Goal: Task Accomplishment & Management: Complete application form

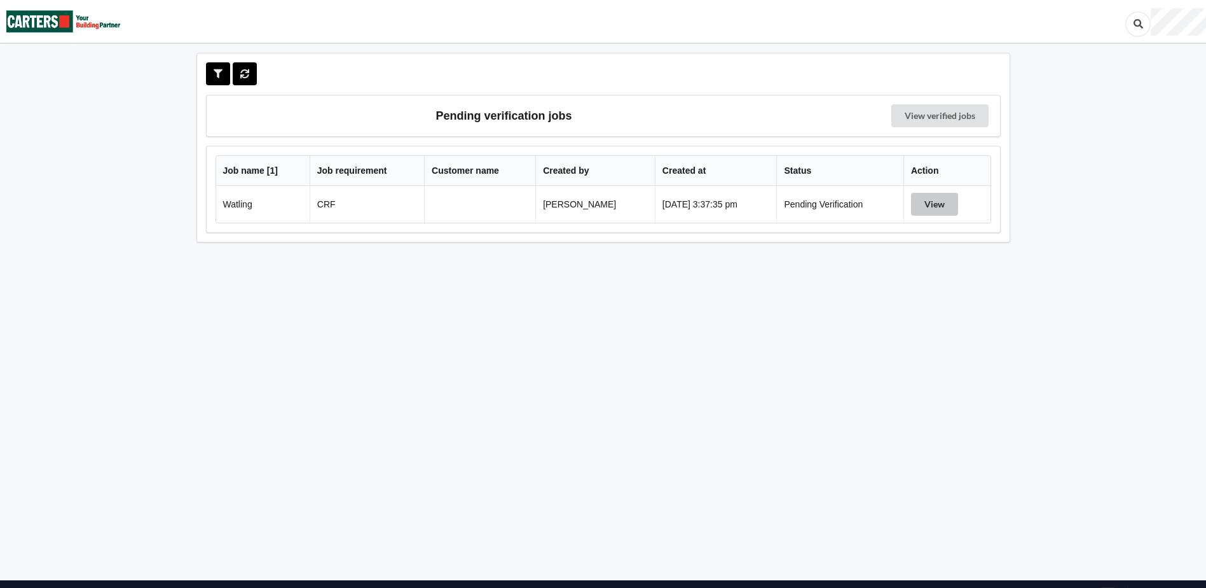
click at [934, 205] on button "View" at bounding box center [934, 204] width 47 height 23
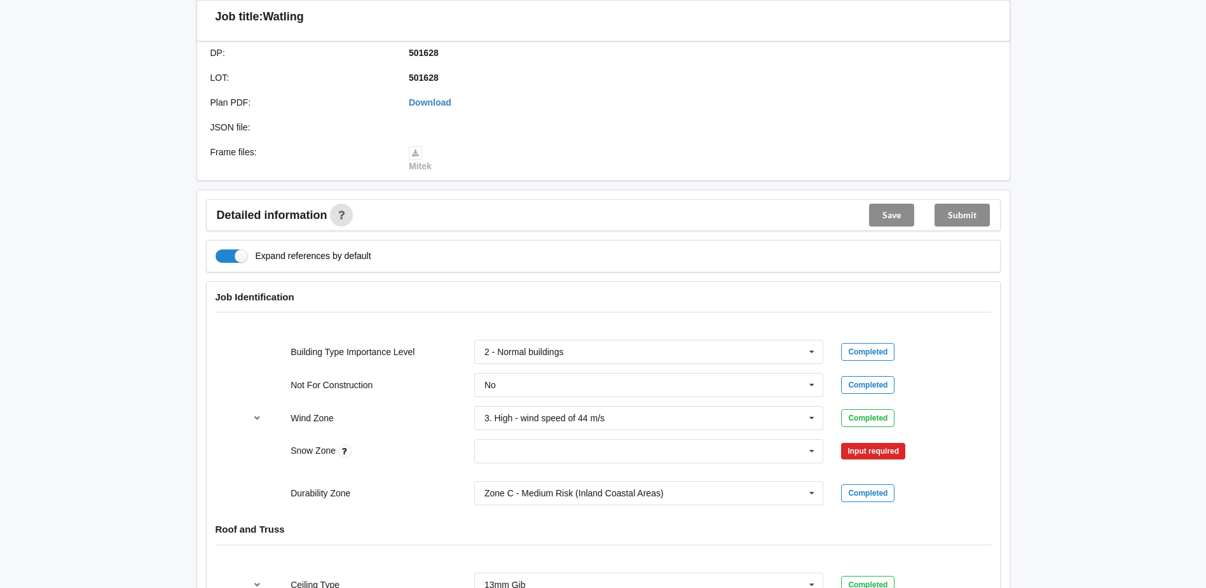
scroll to position [445, 0]
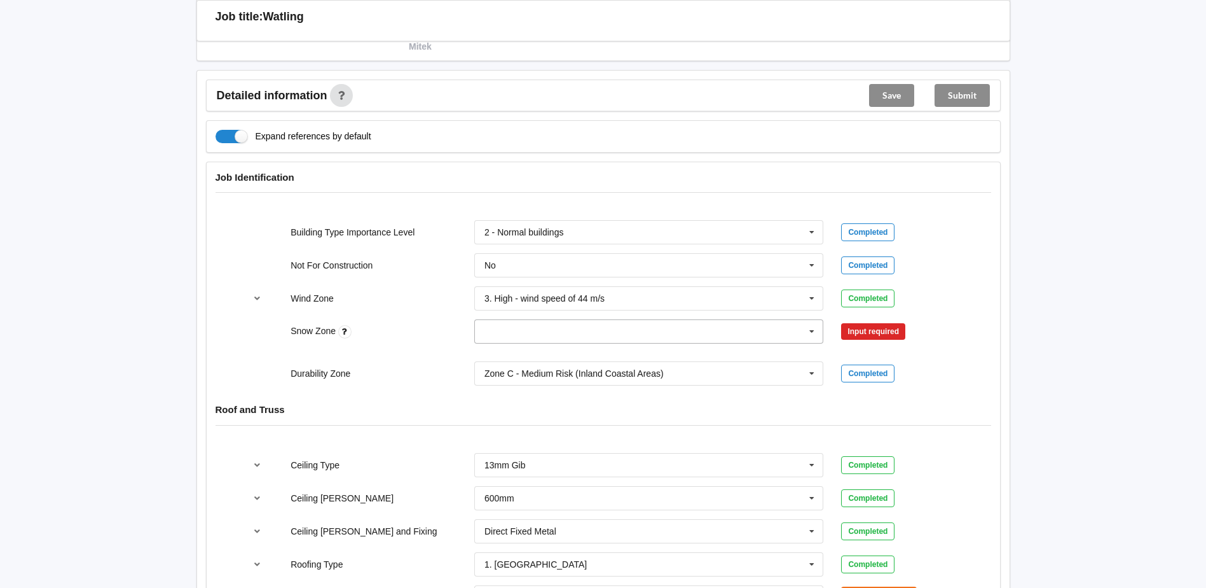
click at [811, 330] on icon at bounding box center [812, 332] width 19 height 24
click at [625, 356] on div "N0" at bounding box center [649, 355] width 348 height 24
click at [865, 333] on button "Confirm input" at bounding box center [879, 331] width 76 height 21
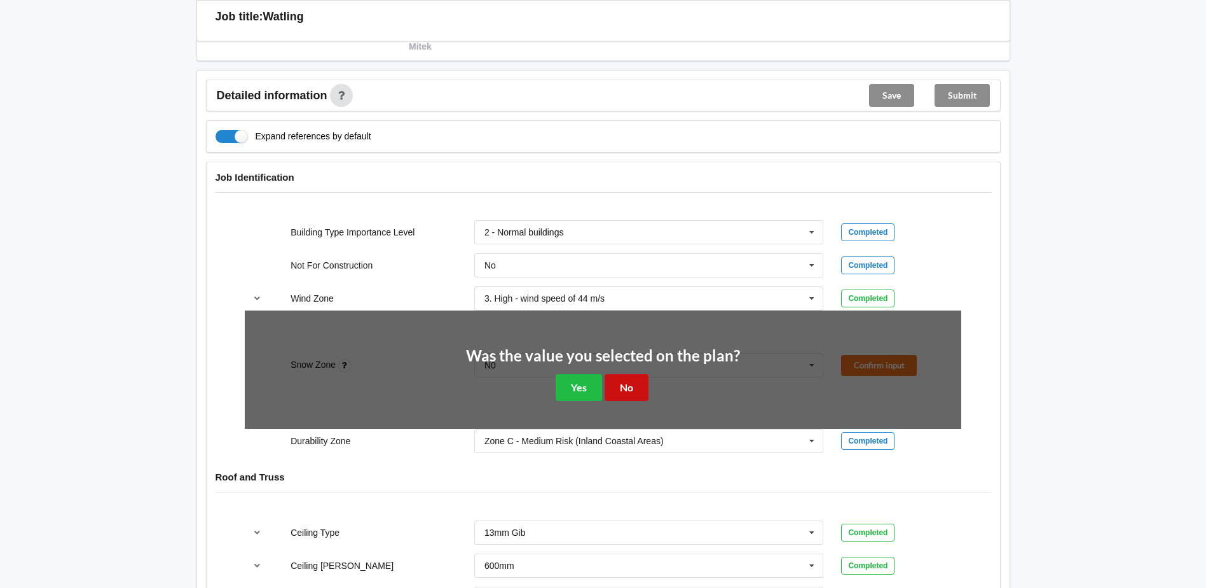
click at [630, 387] on button "No" at bounding box center [627, 387] width 44 height 26
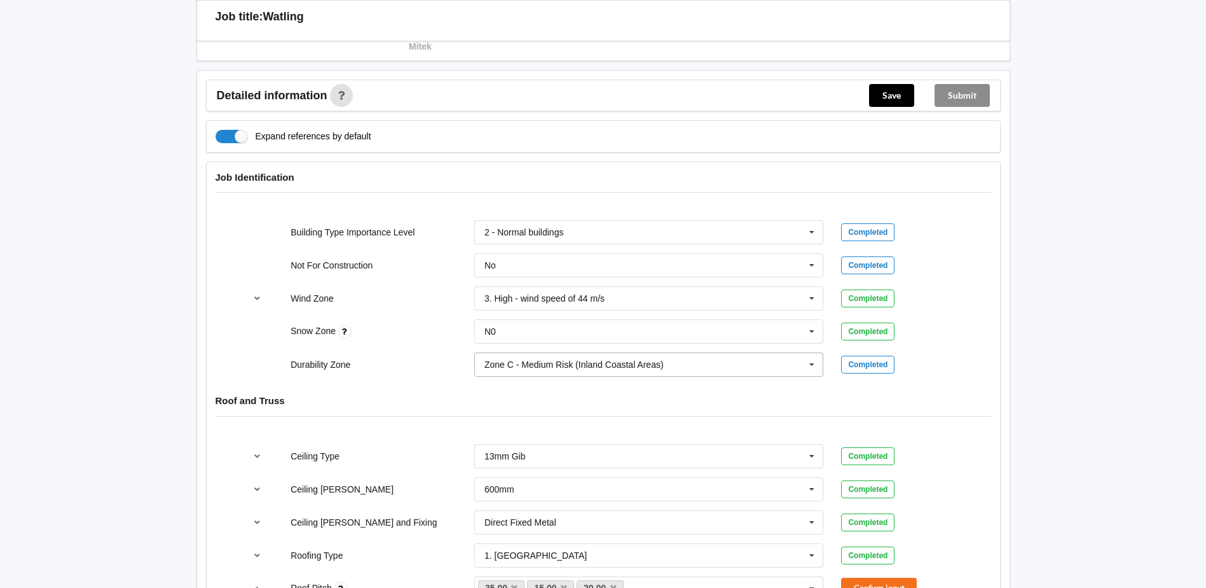
click at [809, 366] on icon at bounding box center [812, 365] width 19 height 24
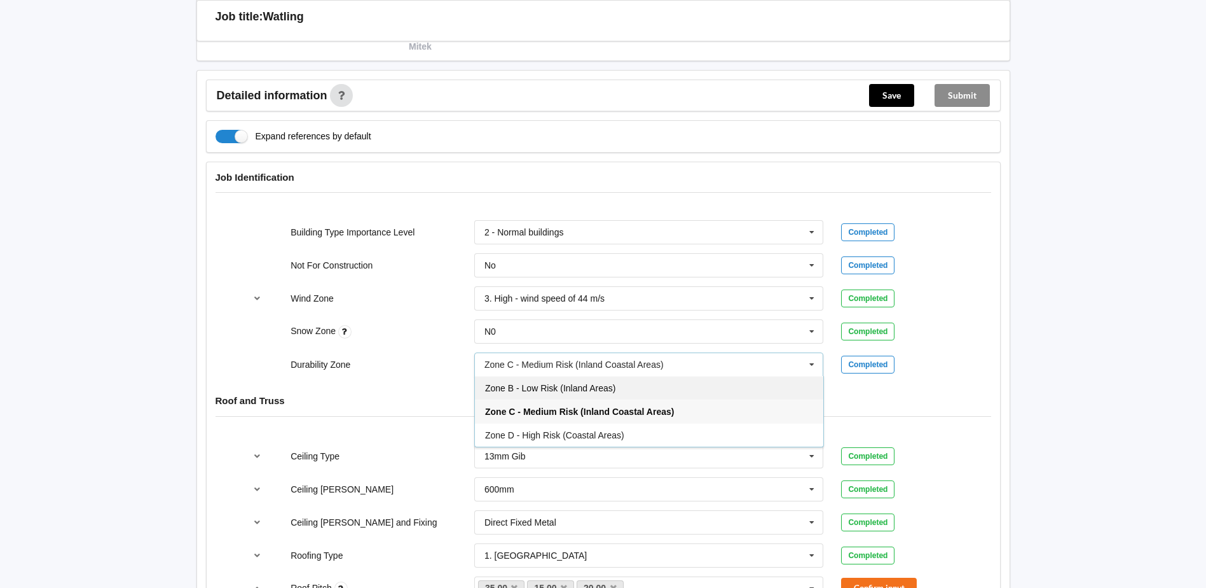
click at [647, 385] on div "Zone B - Low Risk (Inland Areas)" at bounding box center [649, 388] width 348 height 24
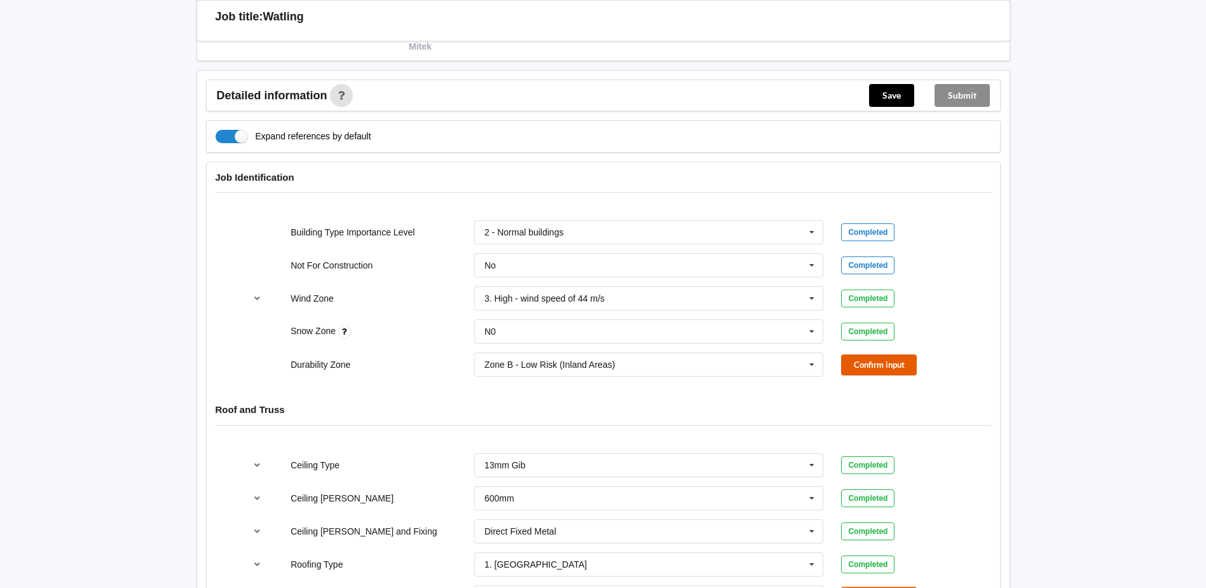
click at [876, 361] on button "Confirm input" at bounding box center [879, 364] width 76 height 21
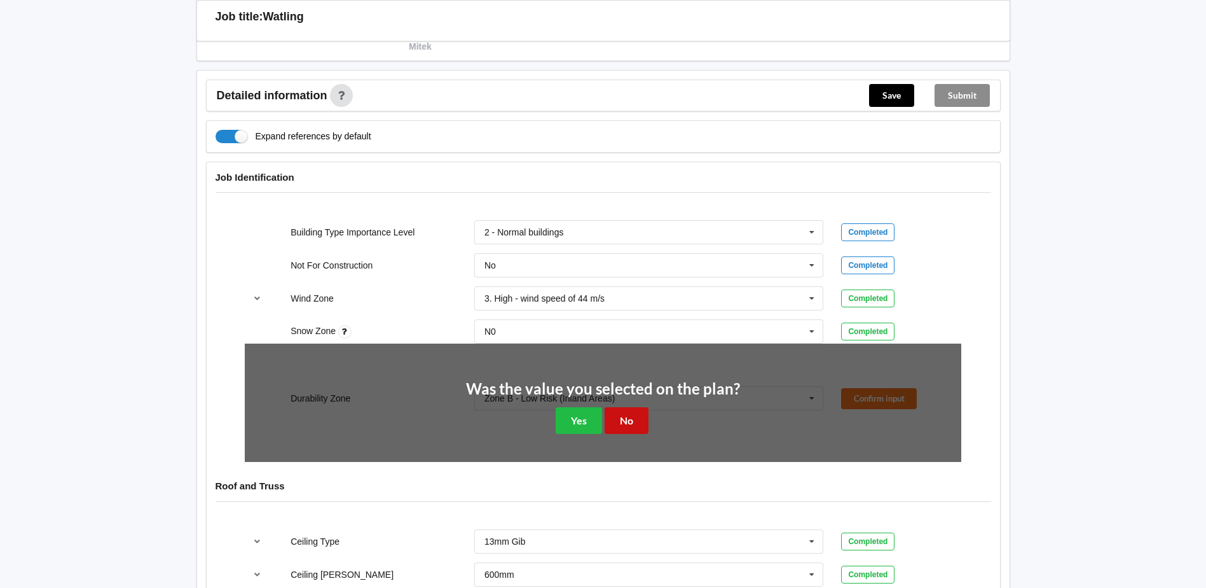
click at [620, 422] on button "No" at bounding box center [627, 420] width 44 height 26
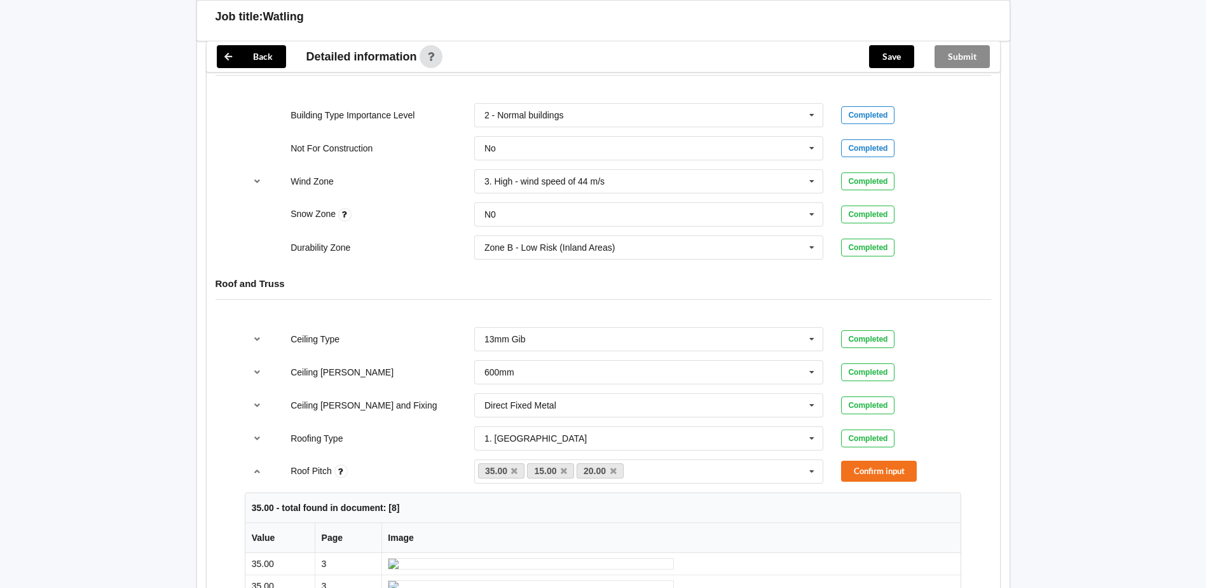
scroll to position [572, 0]
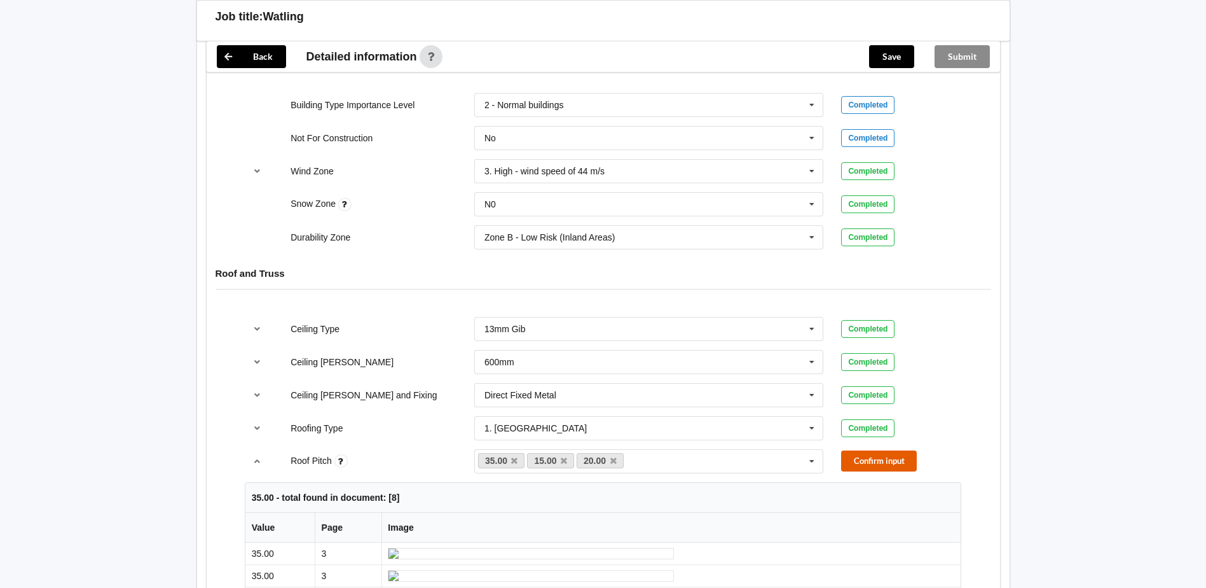
click at [893, 467] on button "Confirm input" at bounding box center [879, 460] width 76 height 21
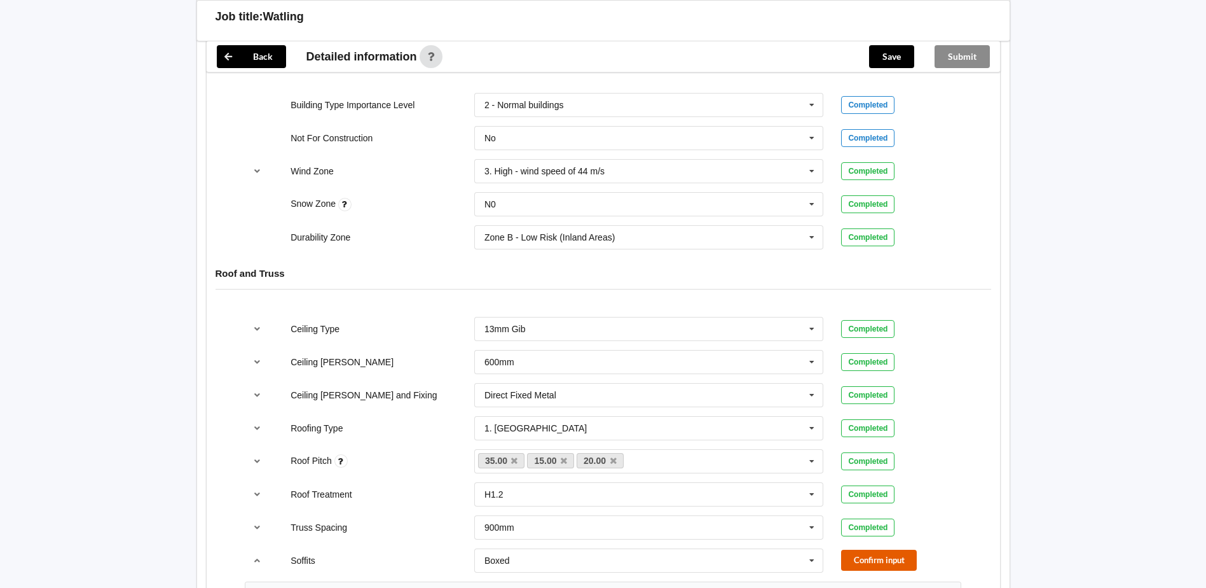
click at [901, 564] on button "Confirm input" at bounding box center [879, 559] width 76 height 21
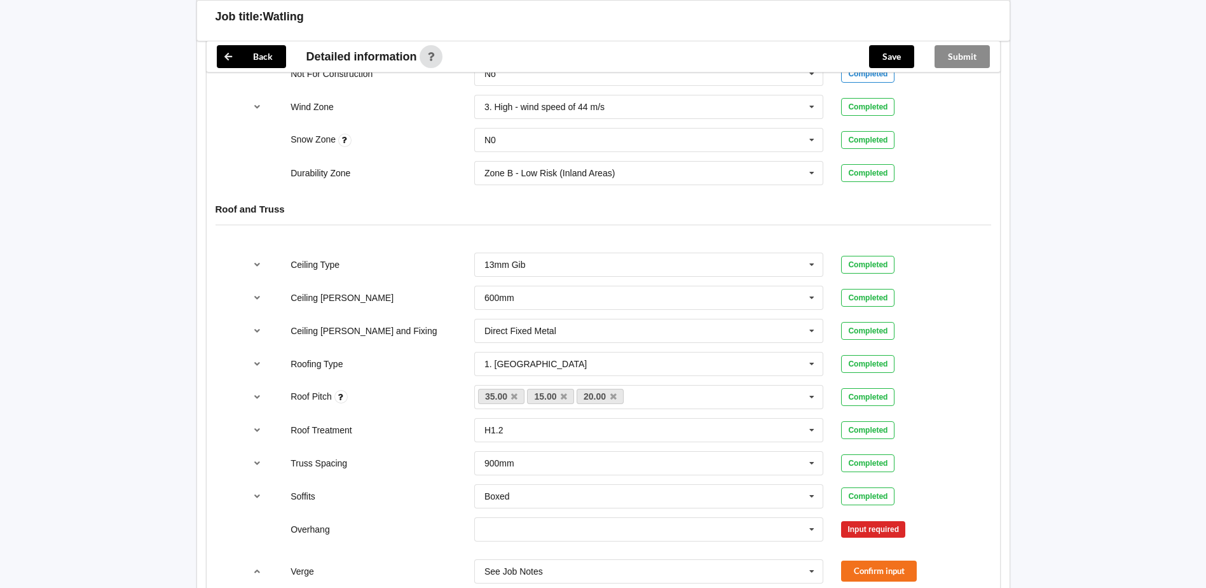
scroll to position [763, 0]
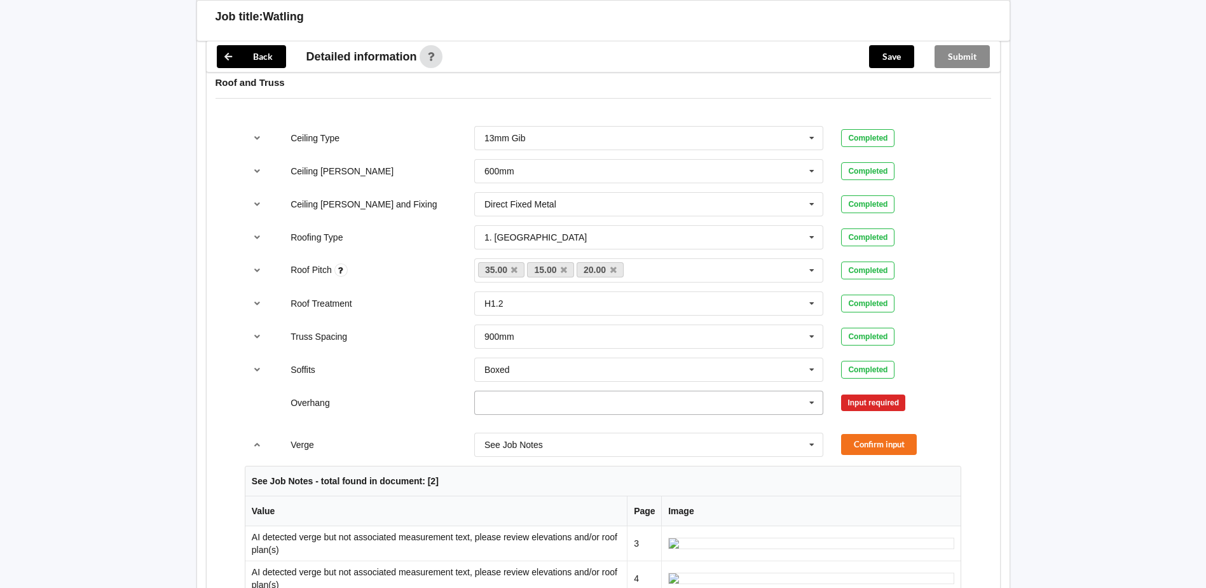
click at [812, 405] on icon at bounding box center [812, 403] width 19 height 24
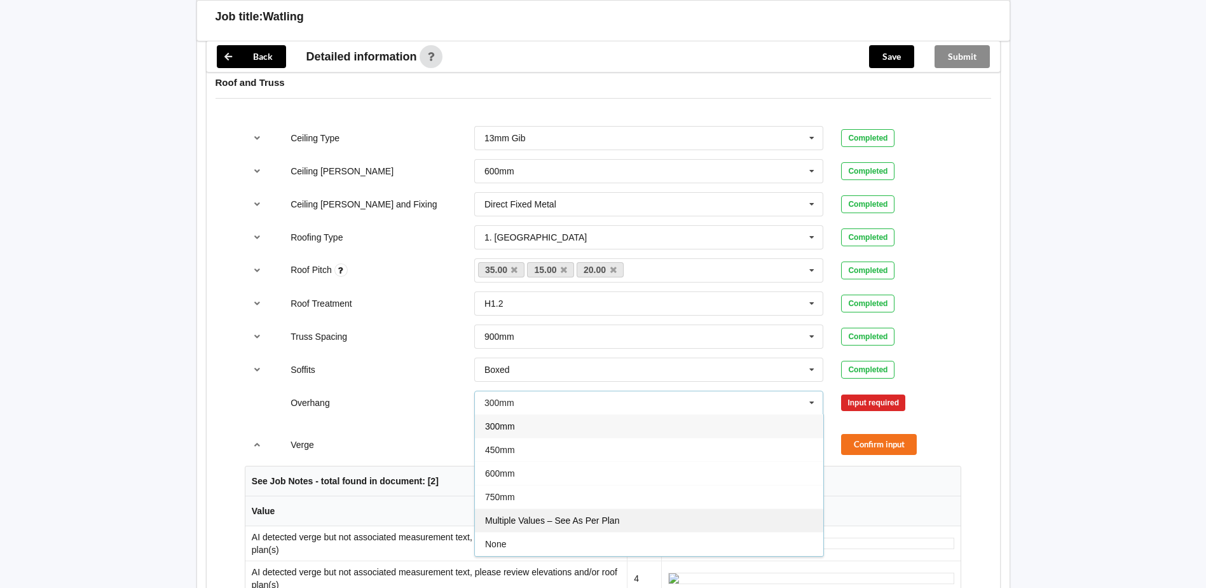
click at [652, 516] on div "Multiple Values – See As Per Plan" at bounding box center [649, 520] width 348 height 24
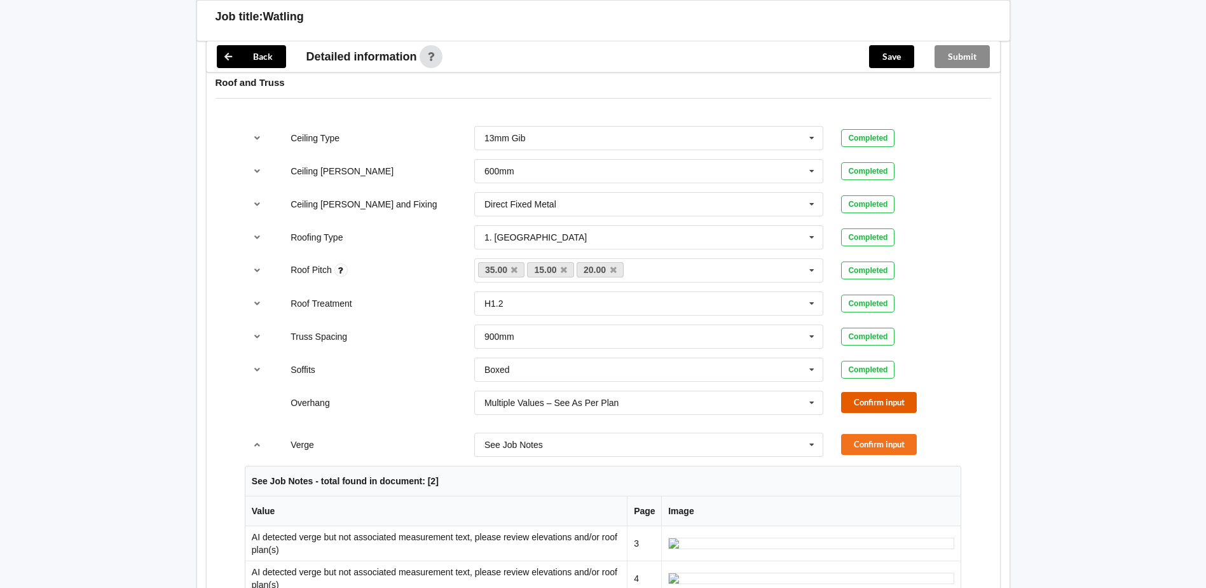
click at [874, 401] on button "Confirm input" at bounding box center [879, 402] width 76 height 21
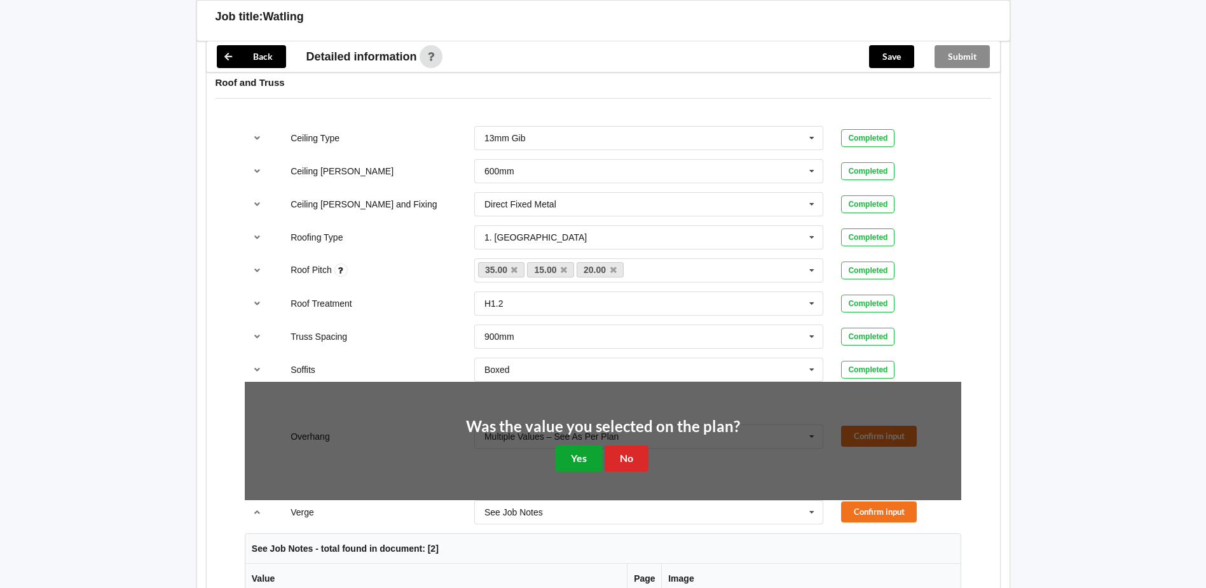
click at [578, 460] on button "Yes" at bounding box center [579, 458] width 46 height 26
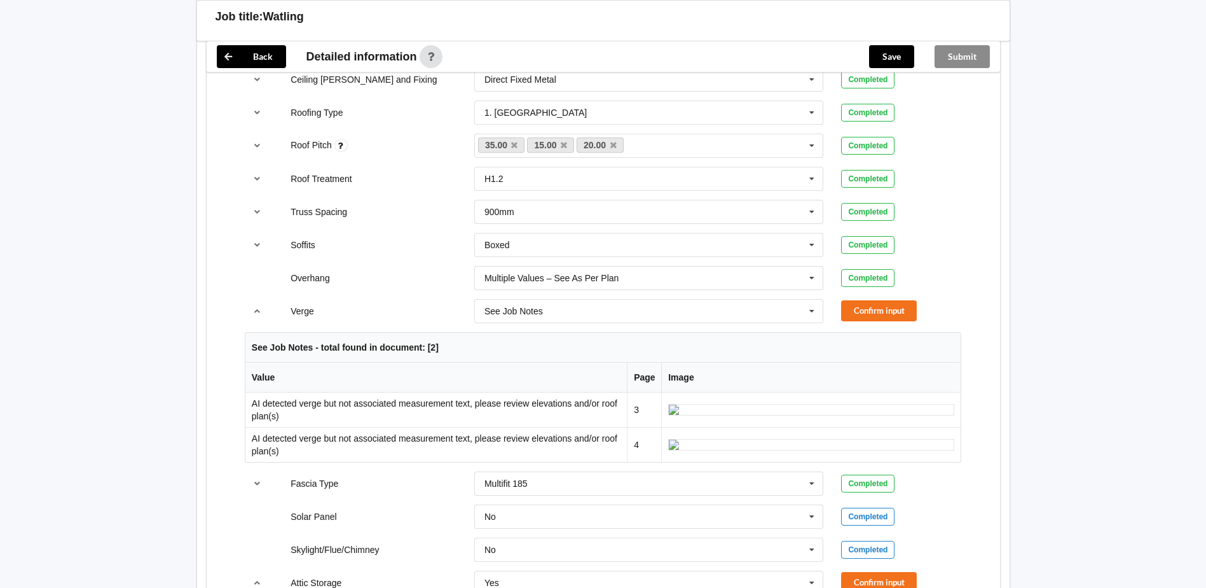
scroll to position [890, 0]
click at [811, 300] on icon at bounding box center [812, 309] width 19 height 24
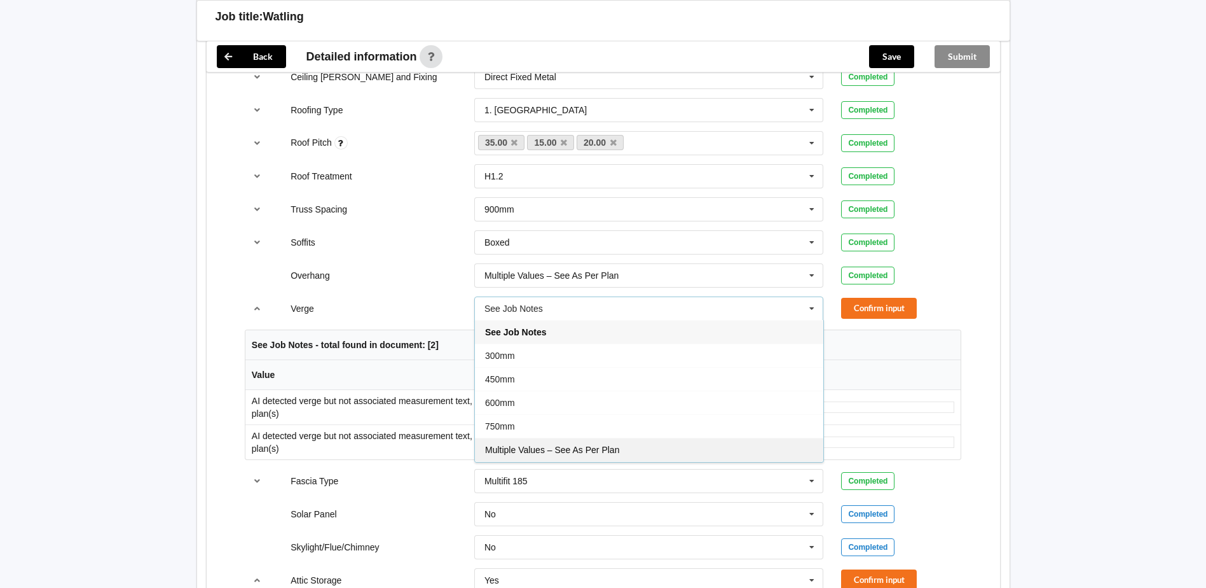
click at [606, 447] on span "Multiple Values – See As Per Plan" at bounding box center [552, 450] width 134 height 10
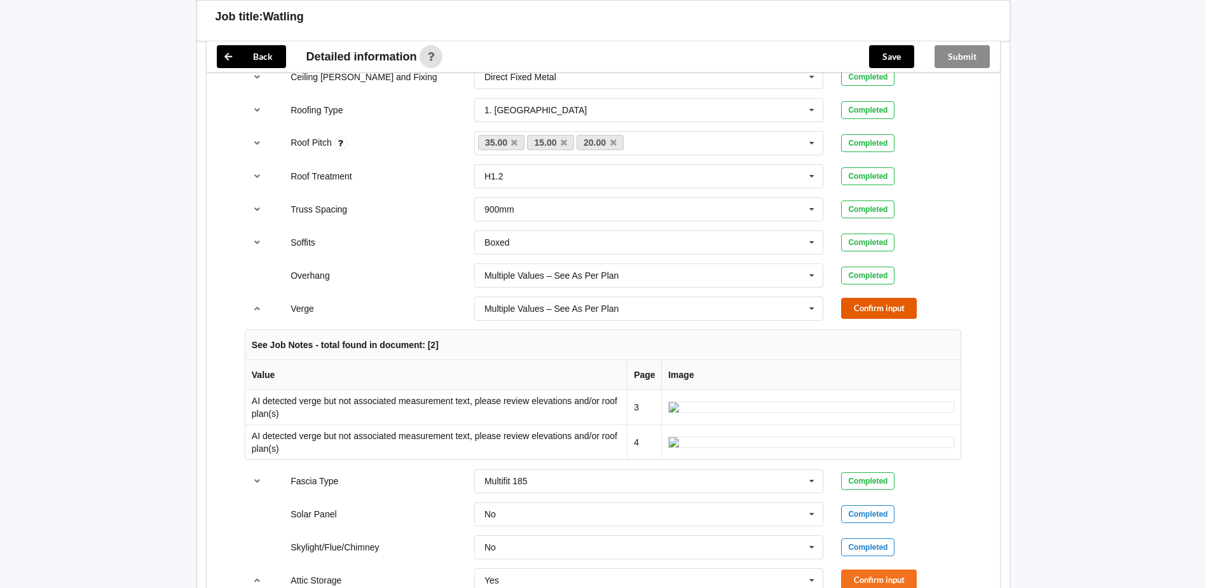
click at [857, 312] on button "Confirm input" at bounding box center [879, 308] width 76 height 21
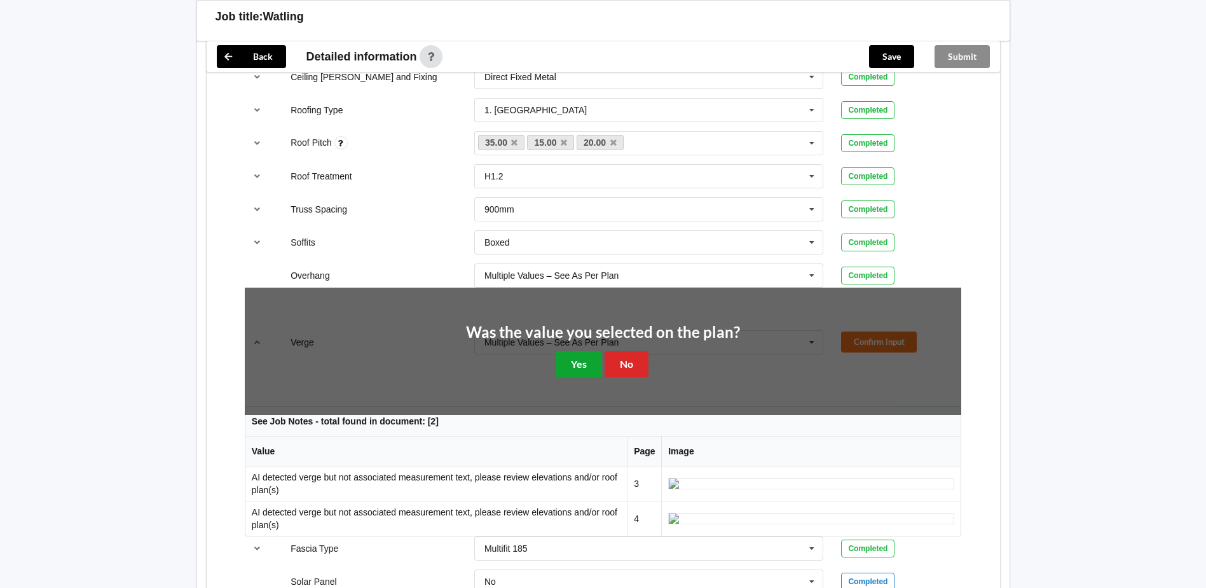
click at [567, 368] on button "Yes" at bounding box center [579, 364] width 46 height 26
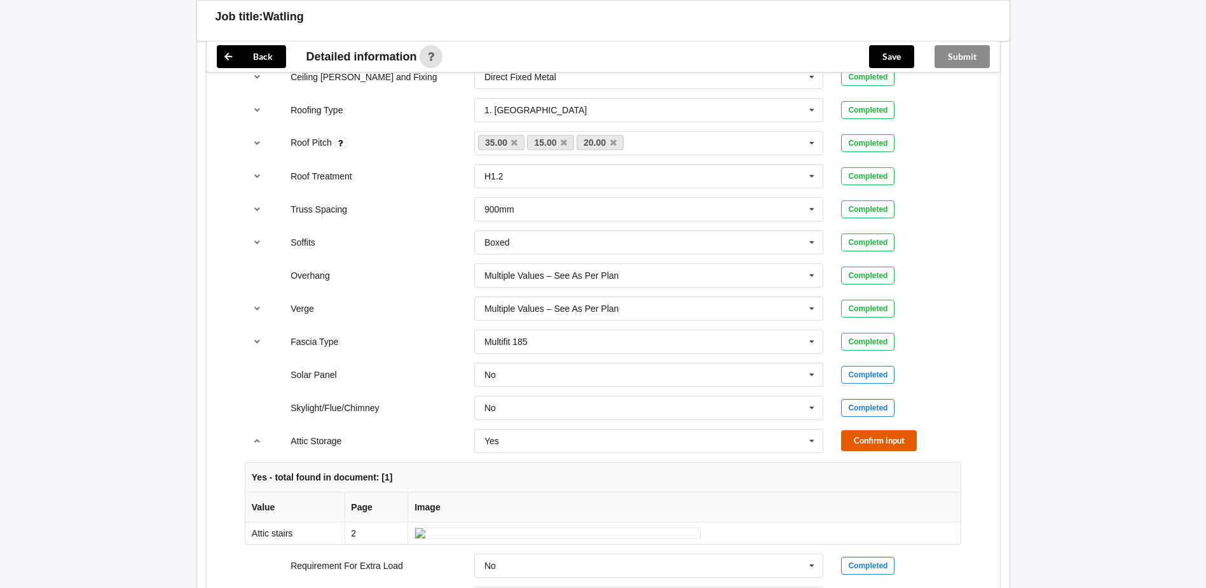
click at [867, 439] on button "Confirm input" at bounding box center [879, 440] width 76 height 21
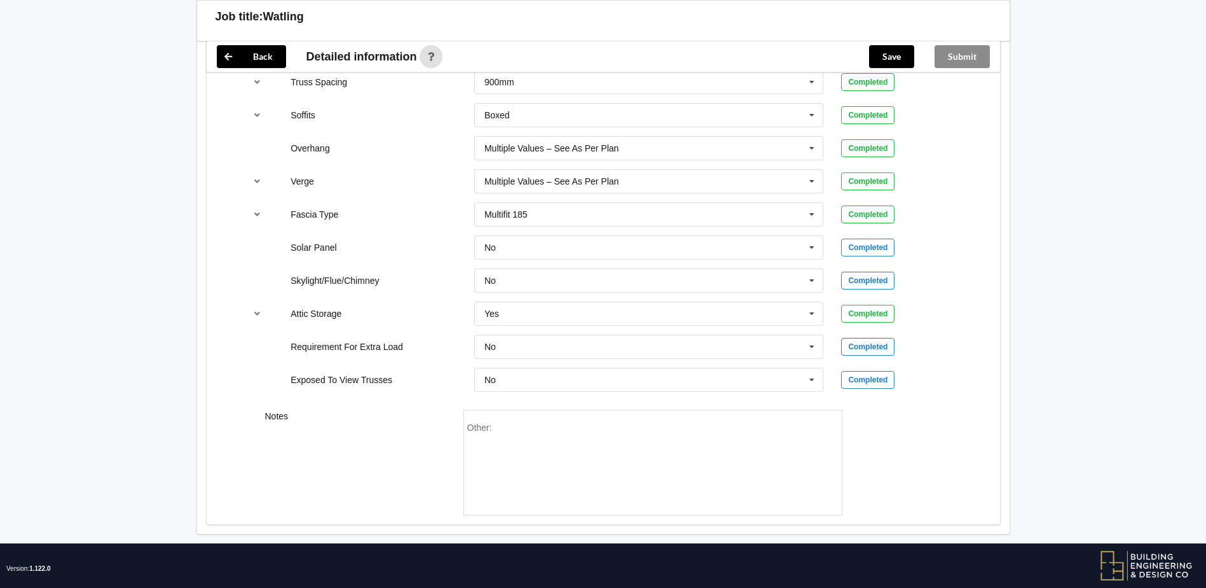
scroll to position [1037, 0]
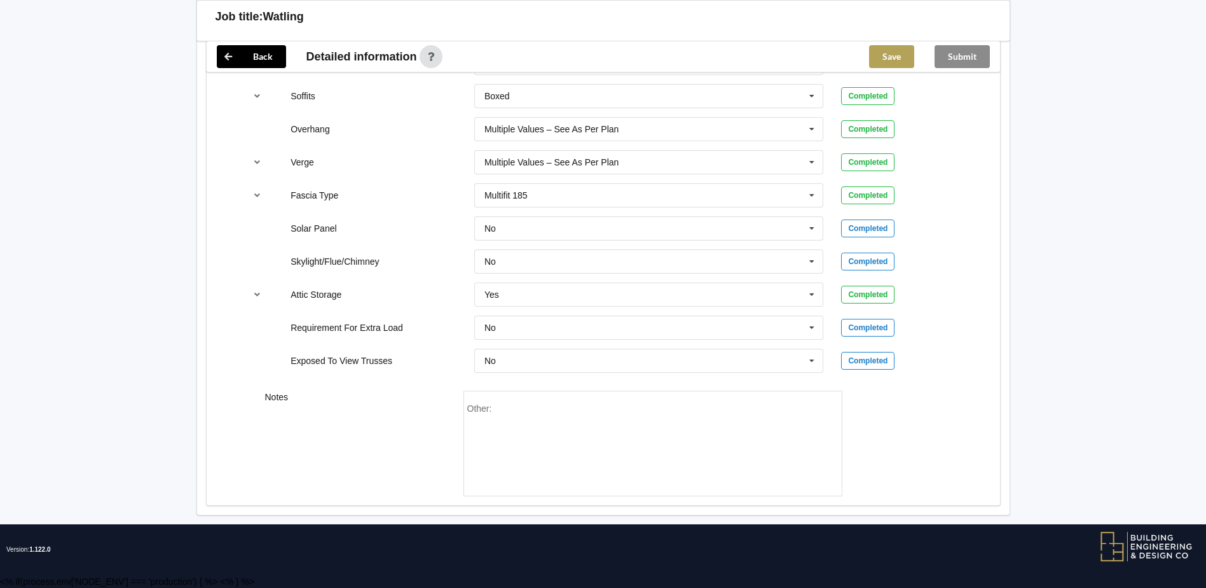
click at [892, 54] on button "Save" at bounding box center [891, 56] width 45 height 23
click at [969, 53] on button "Submit" at bounding box center [962, 56] width 55 height 23
